Goal: Contribute content

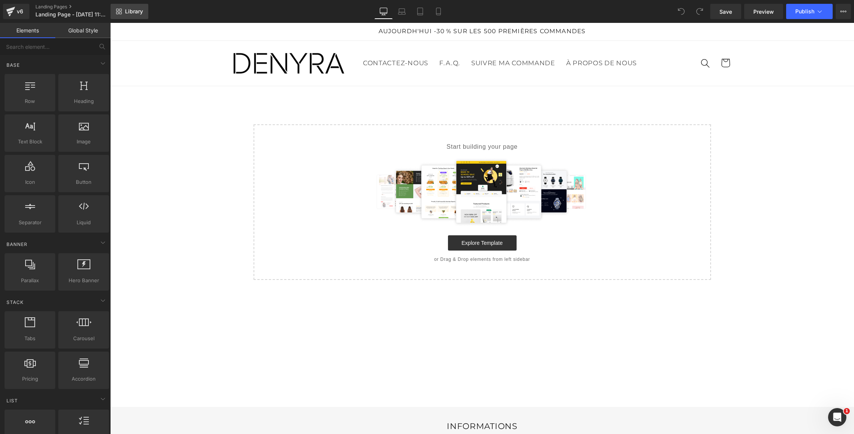
click at [133, 12] on span "Library" at bounding box center [134, 11] width 18 height 7
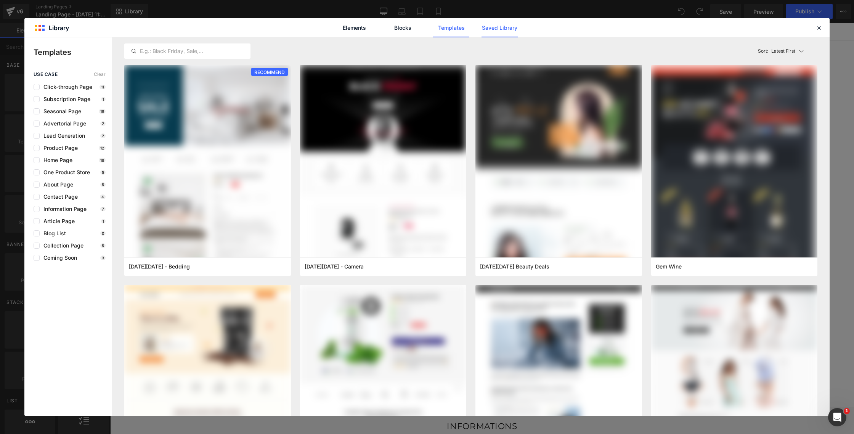
click at [488, 29] on link "Saved Library" at bounding box center [500, 27] width 36 height 19
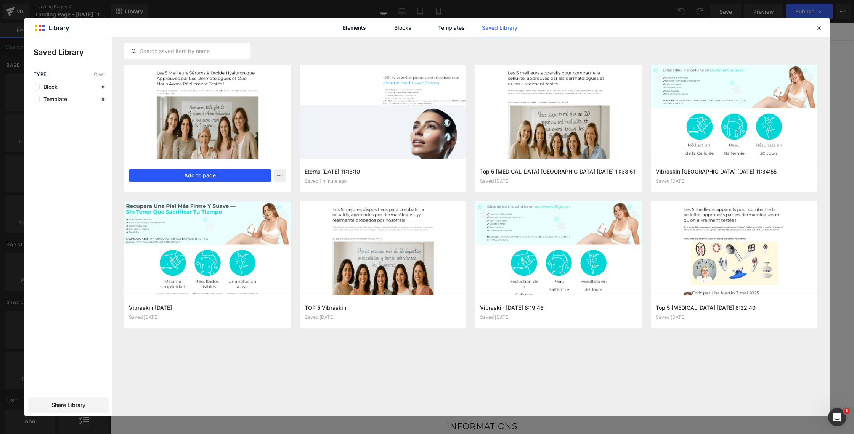
click at [225, 174] on button "Add to page" at bounding box center [200, 175] width 142 height 12
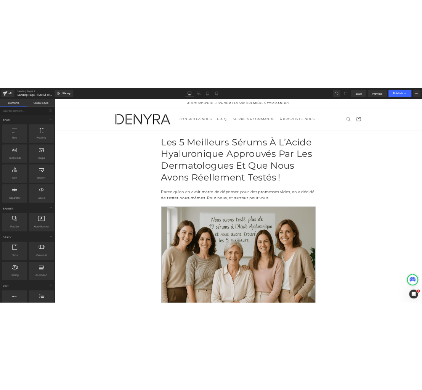
scroll to position [2, 0]
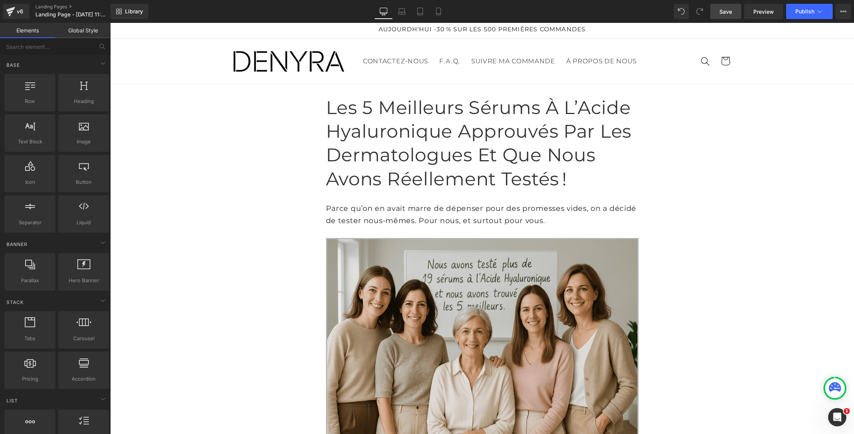
click at [726, 10] on span "Save" at bounding box center [725, 12] width 13 height 8
click at [802, 10] on span "Publish" at bounding box center [804, 11] width 19 height 6
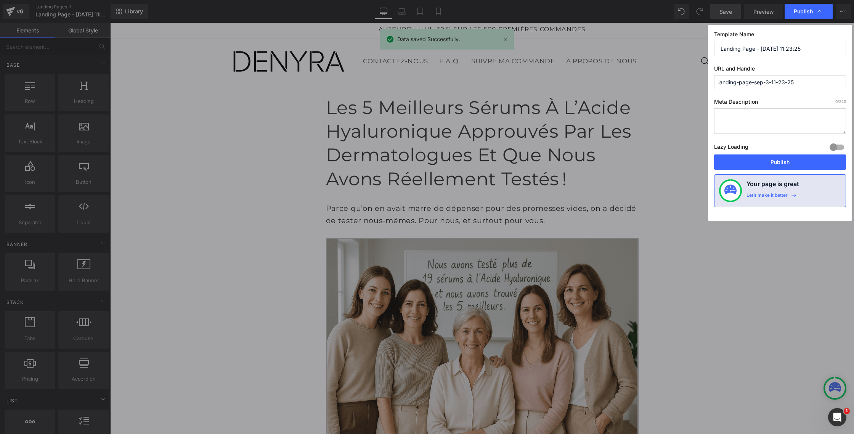
click at [741, 47] on input "Landing Page - [DATE] 11:23:25" at bounding box center [780, 48] width 132 height 15
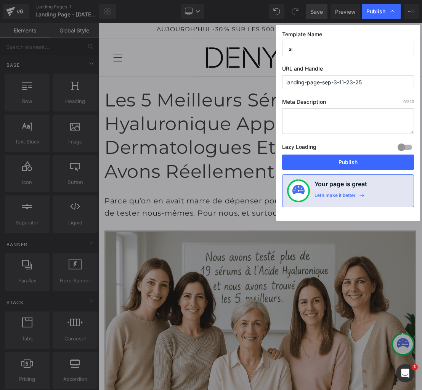
type input "s"
drag, startPoint x: 326, startPoint y: 49, endPoint x: 260, endPoint y: 45, distance: 66.5
click at [260, 45] on div "Publish Template Name Siero Eterna URL and Handle landing-page-sep-3-11-23-25 M…" at bounding box center [211, 195] width 422 height 390
click at [289, 48] on input "Siero Eterna" at bounding box center [348, 48] width 132 height 15
click at [319, 49] on input "Siero Eterna" at bounding box center [348, 48] width 132 height 15
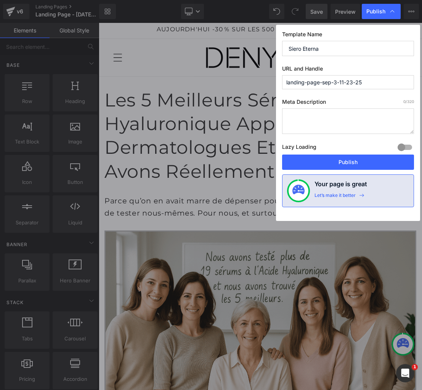
click at [319, 49] on input "Siero Eterna" at bounding box center [348, 48] width 132 height 15
paste input "Los sérums antiedad"
type input "Los sérums antiedad"
drag, startPoint x: 278, startPoint y: 80, endPoint x: 225, endPoint y: 82, distance: 53.8
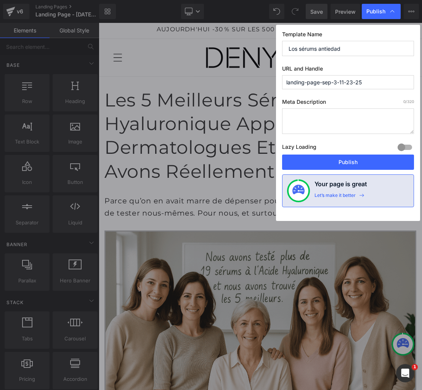
click at [225, 82] on div "Publish Template Name Los sérums antiedad URL and Handle landing-page-sep-3-11-…" at bounding box center [211, 195] width 422 height 390
paste input "Los sérums antiedad"
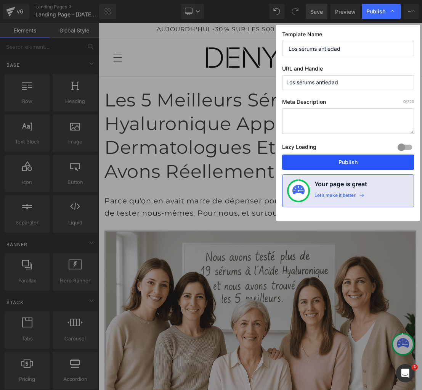
type input "los-sérums-antiedad"
click at [329, 159] on button "Publish" at bounding box center [348, 161] width 132 height 15
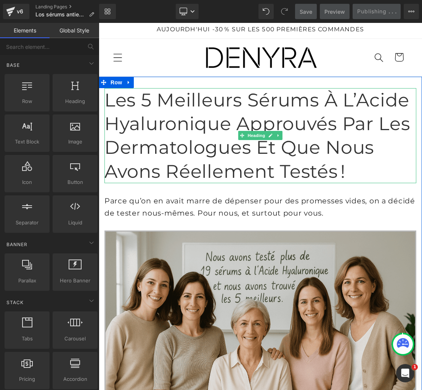
scroll to position [5, 0]
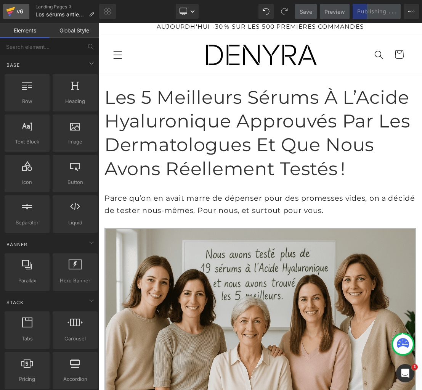
click at [12, 9] on icon at bounding box center [10, 9] width 9 height 5
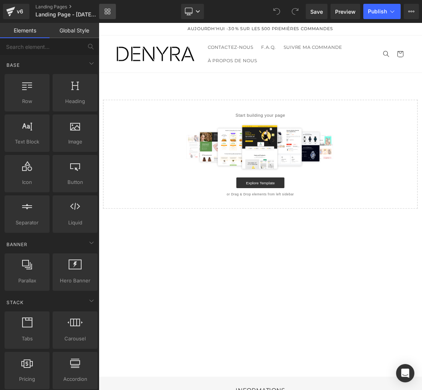
click at [110, 11] on icon at bounding box center [109, 10] width 3 height 3
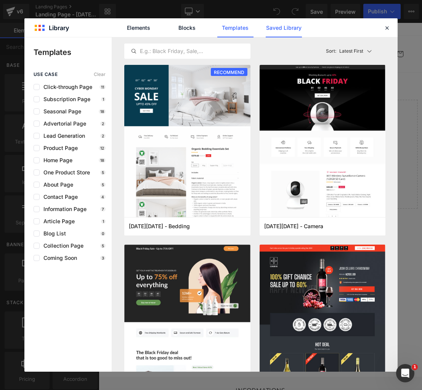
click at [287, 24] on link "Saved Library" at bounding box center [284, 27] width 36 height 19
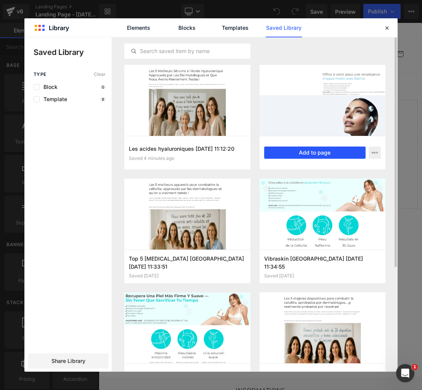
click at [297, 149] on button "Add to page" at bounding box center [315, 152] width 102 height 12
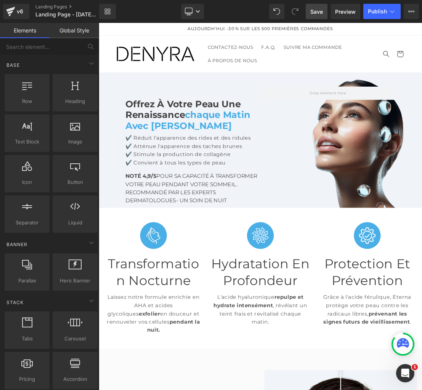
click at [314, 14] on span "Save" at bounding box center [316, 12] width 13 height 8
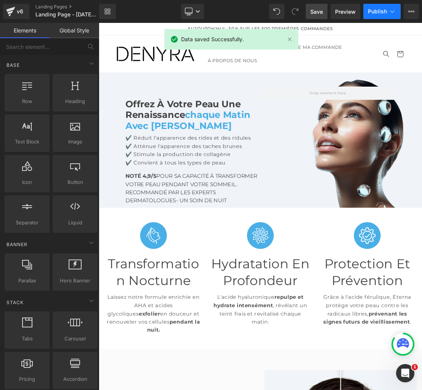
click at [384, 11] on span "Publish" at bounding box center [377, 11] width 19 height 6
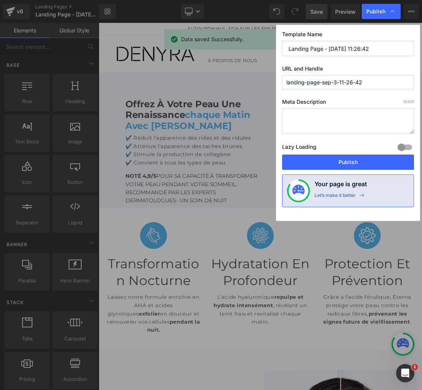
drag, startPoint x: 366, startPoint y: 50, endPoint x: 225, endPoint y: 36, distance: 141.3
click at [225, 36] on div "Publish Template Name Landing Page - Sep 3, 11:26:42 URL and Handle landing-pag…" at bounding box center [211, 195] width 422 height 390
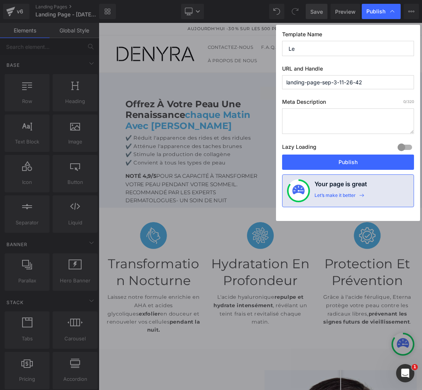
type input "L"
drag, startPoint x: 295, startPoint y: 43, endPoint x: 236, endPoint y: 40, distance: 59.2
click at [236, 40] on div "Publish Template Name Siero Eterna URL and Handle landing-page-sep-3-11-26-42 M…" at bounding box center [211, 195] width 422 height 390
type input "Siero Eterna"
click at [295, 85] on input "landing-page-sep-3-11-26-42" at bounding box center [348, 82] width 132 height 14
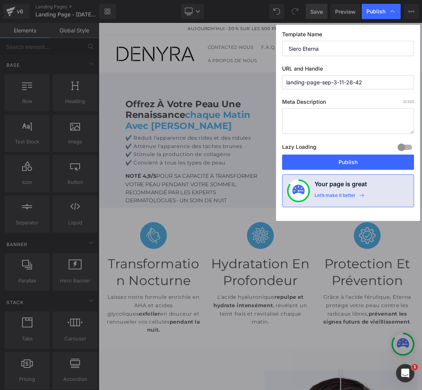
click at [295, 85] on input "landing-page-sep-3-11-26-42" at bounding box center [348, 82] width 132 height 14
paste input "Siero Eterna"
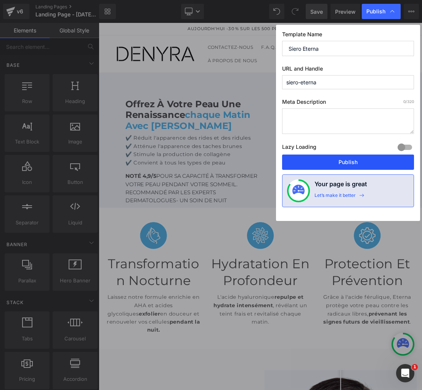
type input "siero-eterna"
click at [361, 164] on button "Publish" at bounding box center [348, 161] width 132 height 15
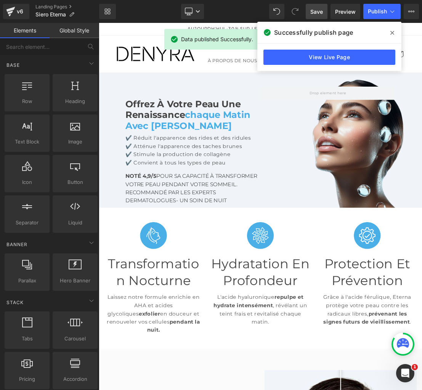
drag, startPoint x: 392, startPoint y: 34, endPoint x: 198, endPoint y: 57, distance: 195.0
click at [392, 34] on icon at bounding box center [392, 33] width 4 height 6
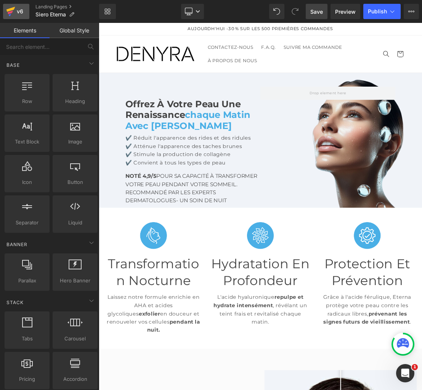
click at [24, 10] on div "v6" at bounding box center [20, 11] width 10 height 10
